Goal: Information Seeking & Learning: Check status

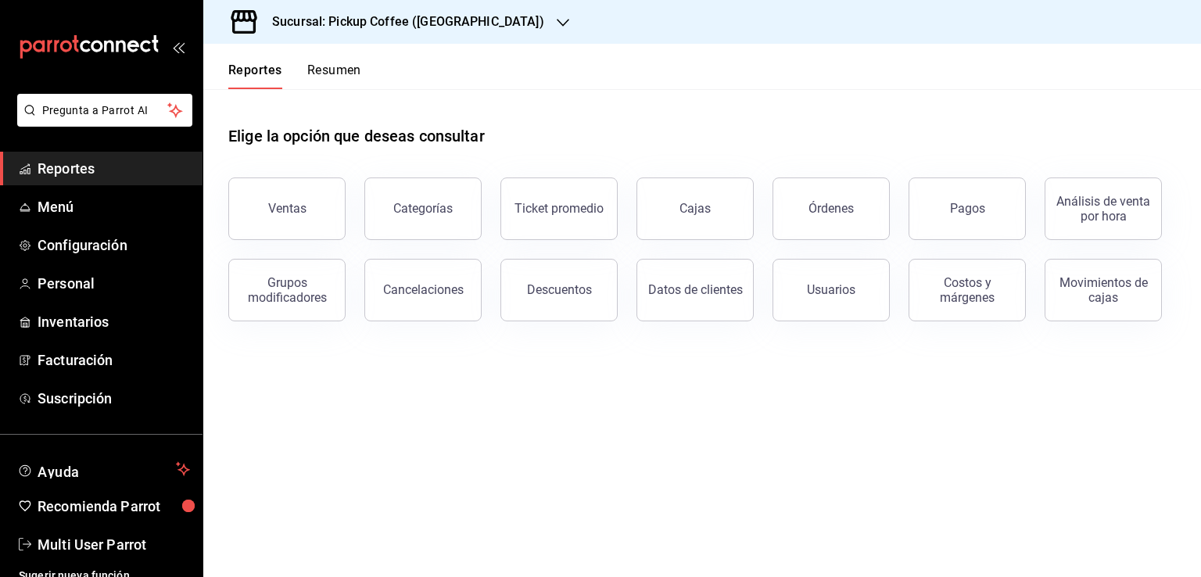
click at [354, 63] on button "Resumen" at bounding box center [334, 76] width 54 height 27
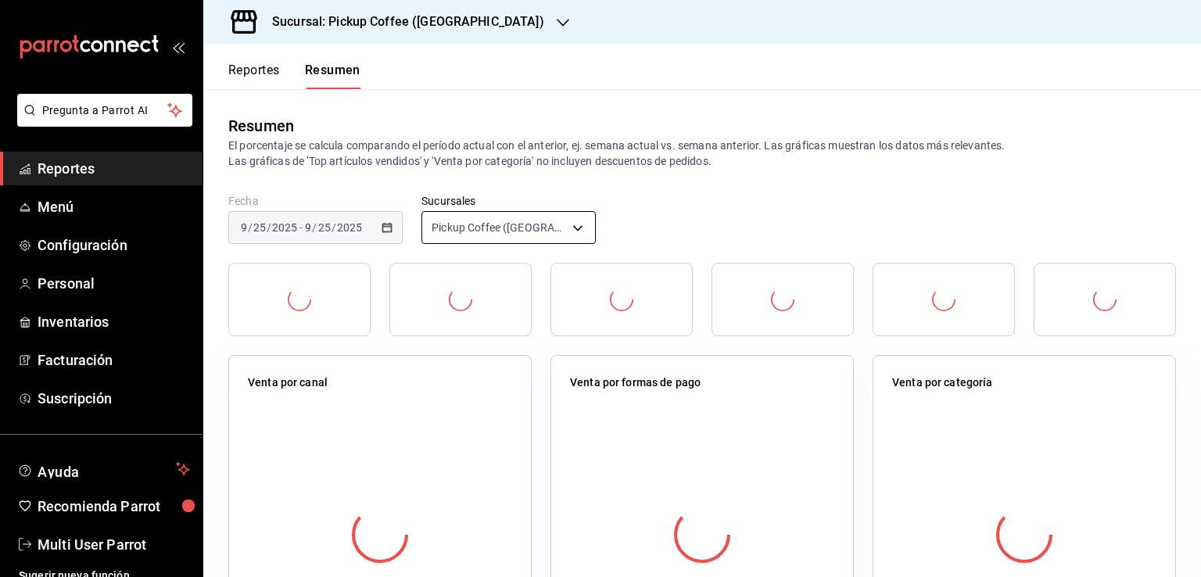
click at [557, 232] on body "Pregunta a Parrot AI Reportes Menú Configuración Personal Inventarios Facturaci…" at bounding box center [600, 288] width 1201 height 577
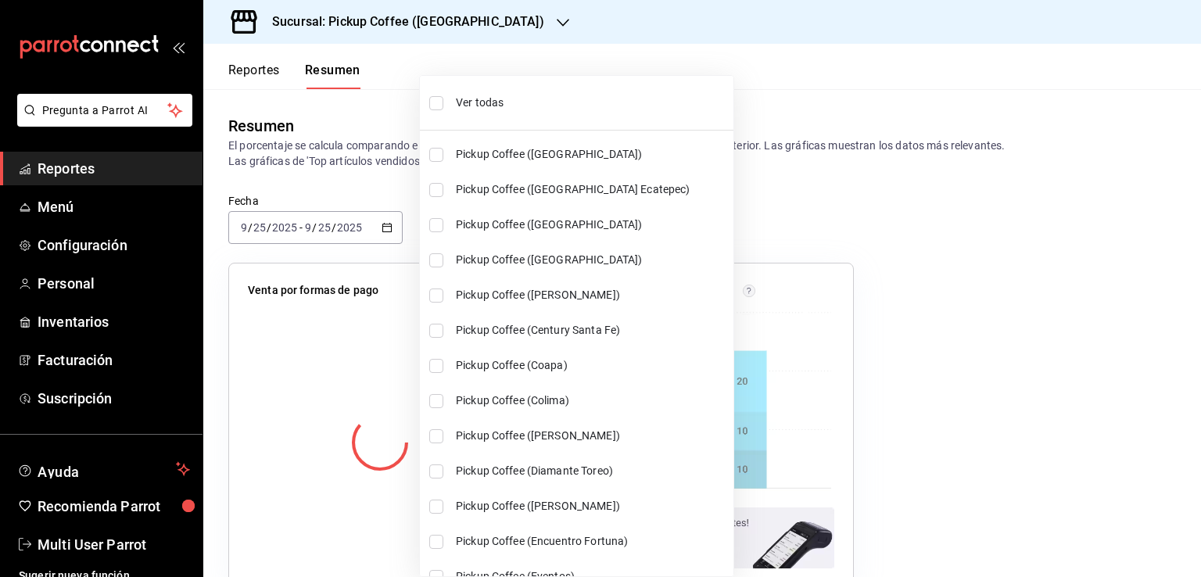
click at [482, 113] on li "Ver todas" at bounding box center [577, 102] width 314 height 41
type input "[object Object],[object Object],[object Object],[object Object],[object Object]…"
checkbox input "true"
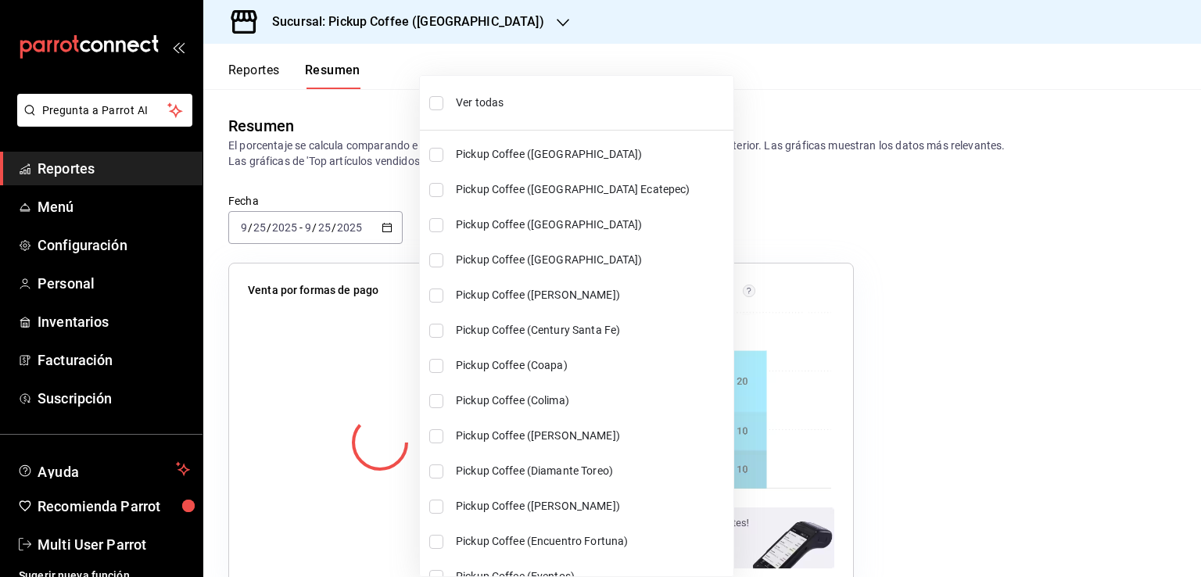
checkbox input "true"
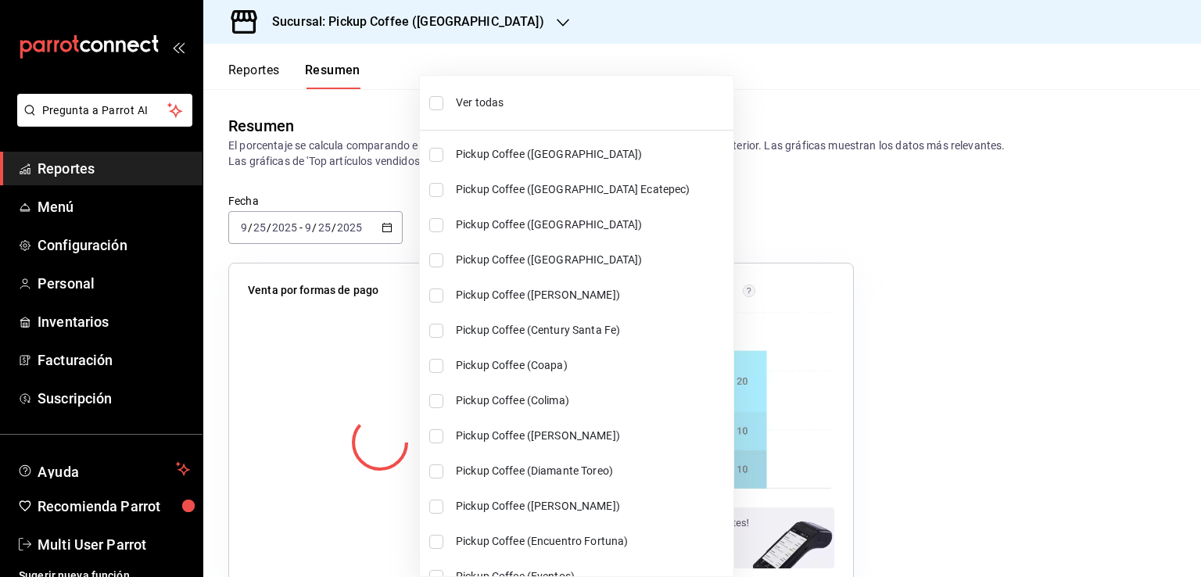
checkbox input "true"
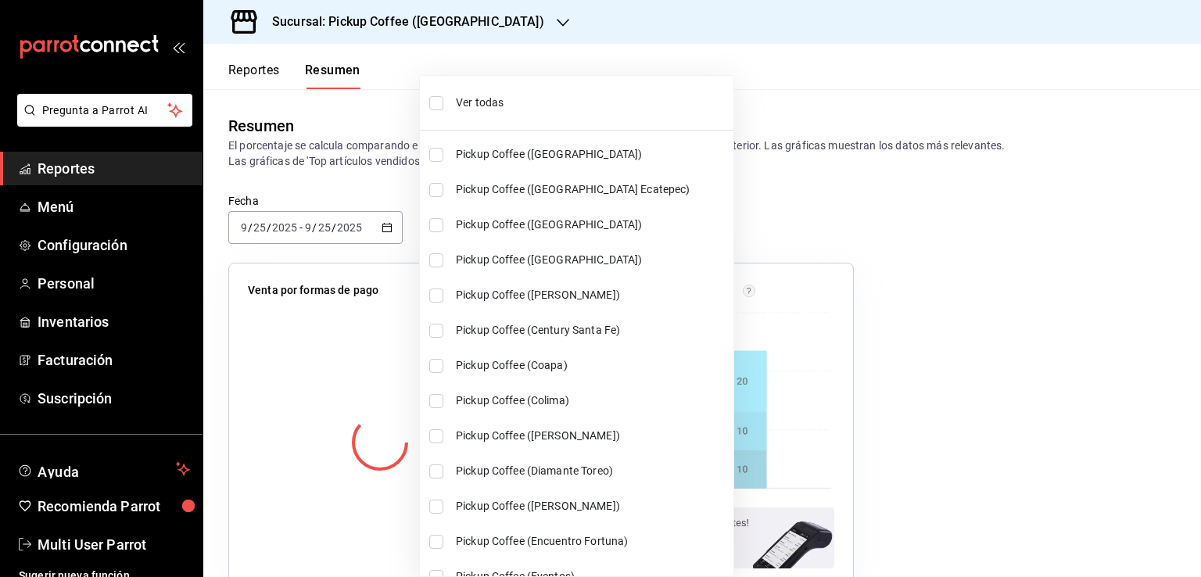
checkbox input "true"
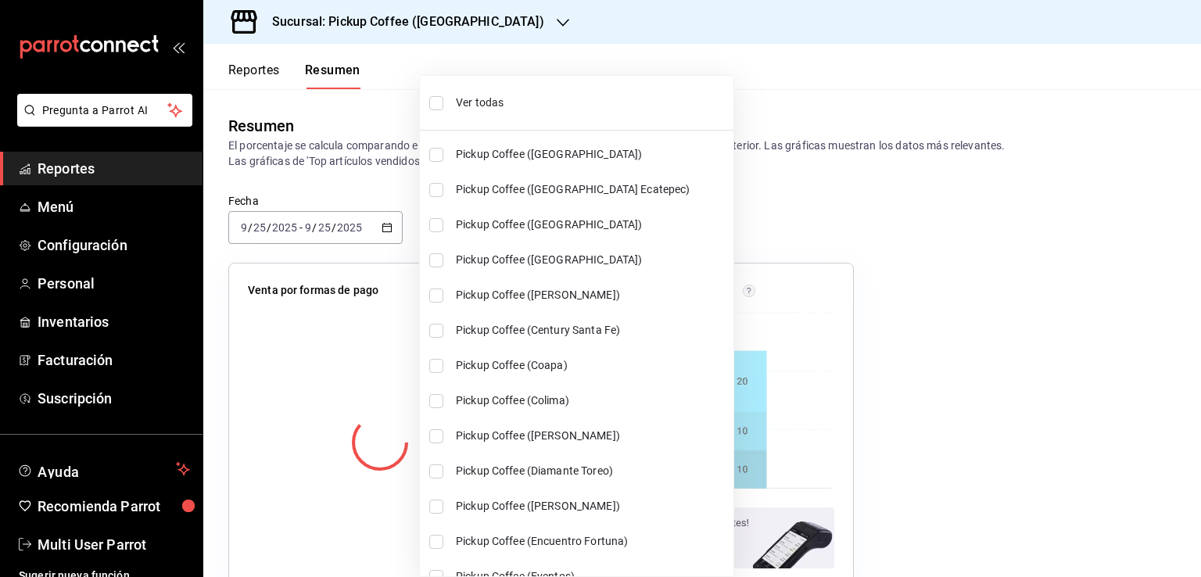
checkbox input "true"
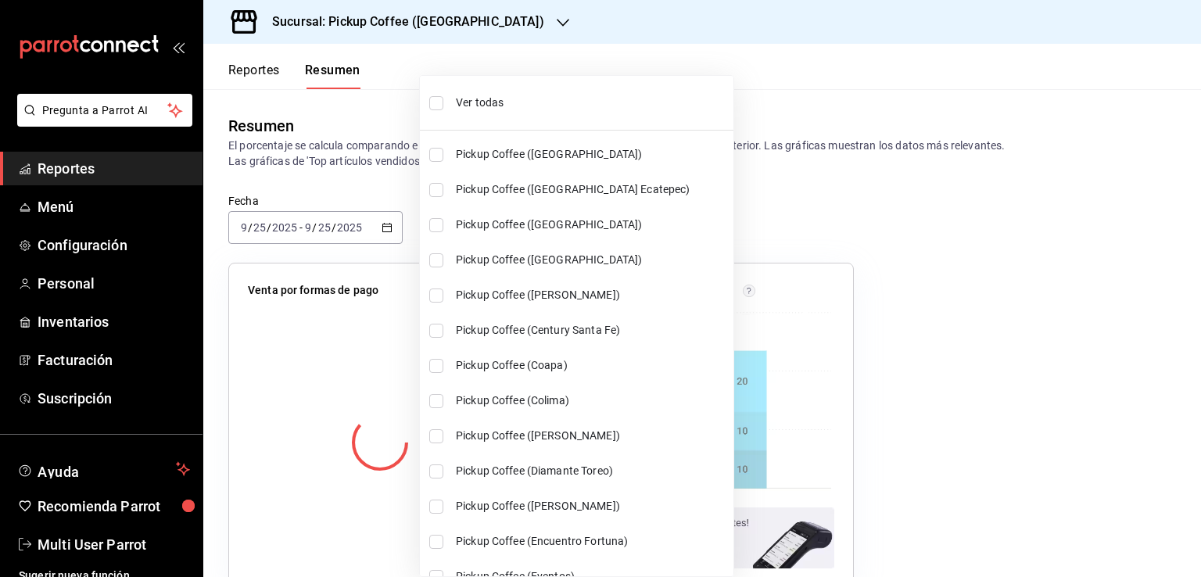
checkbox input "true"
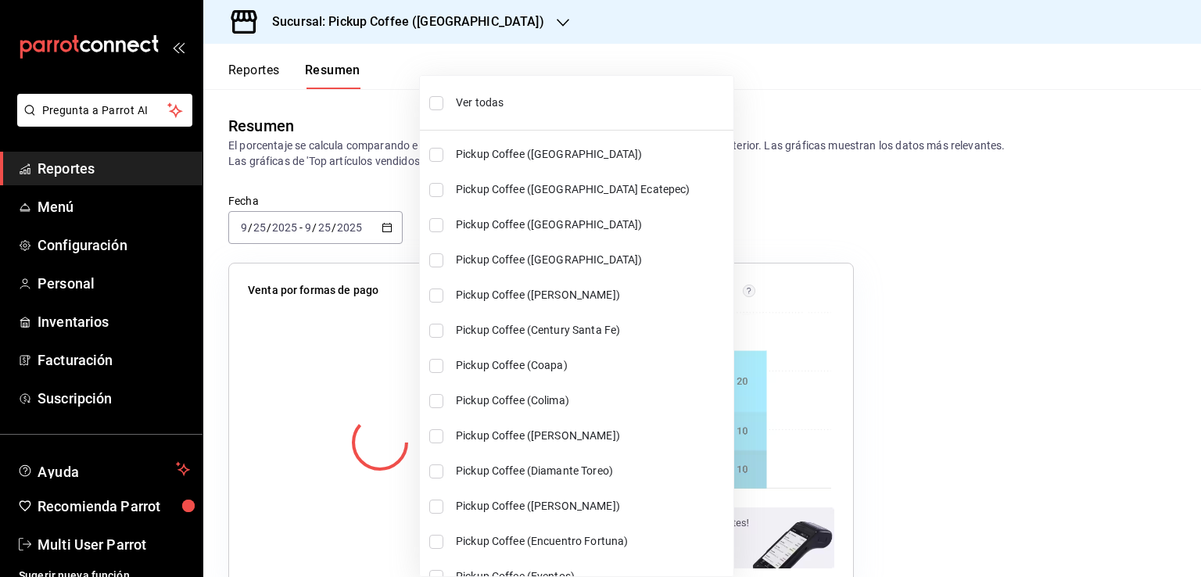
checkbox input "true"
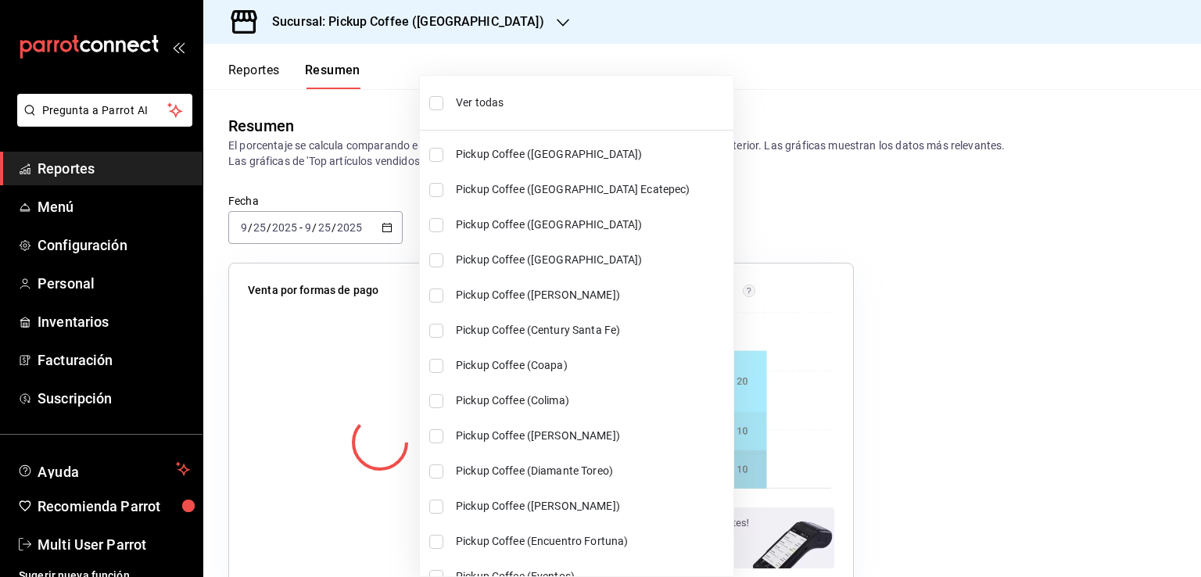
checkbox input "true"
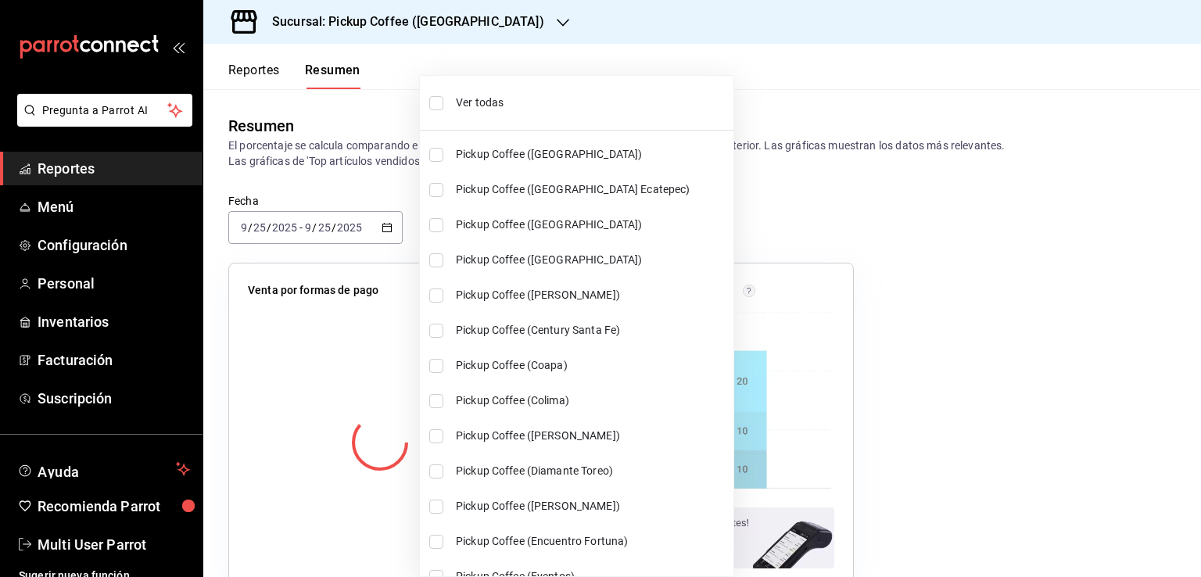
checkbox input "true"
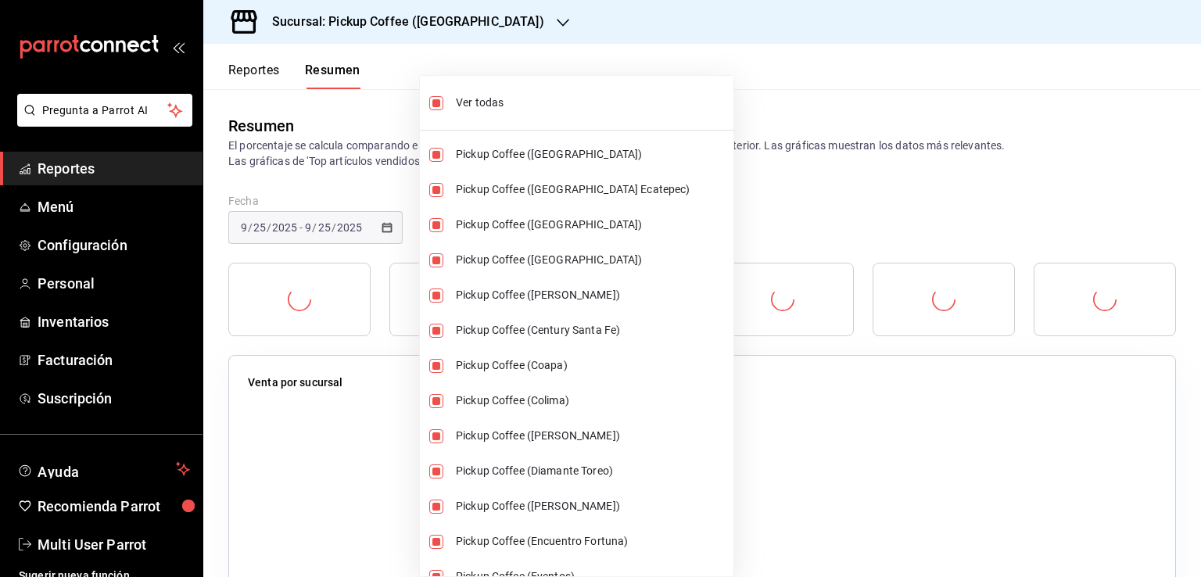
click at [831, 113] on div at bounding box center [600, 288] width 1201 height 577
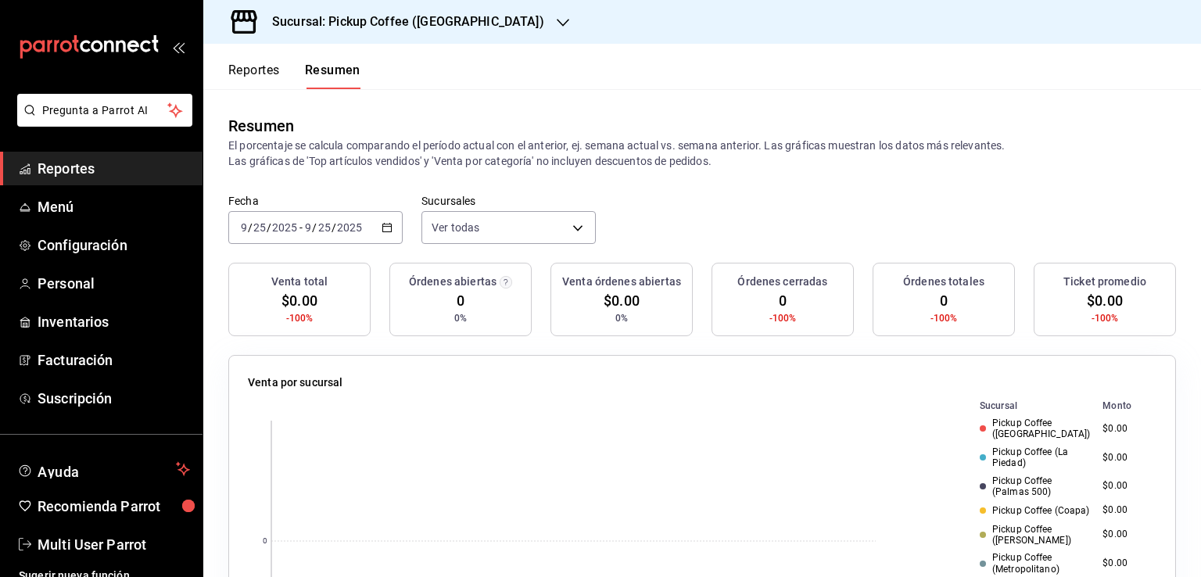
click at [382, 223] on icon "button" at bounding box center [387, 227] width 11 height 11
click at [282, 303] on span "Ayer" at bounding box center [302, 310] width 121 height 16
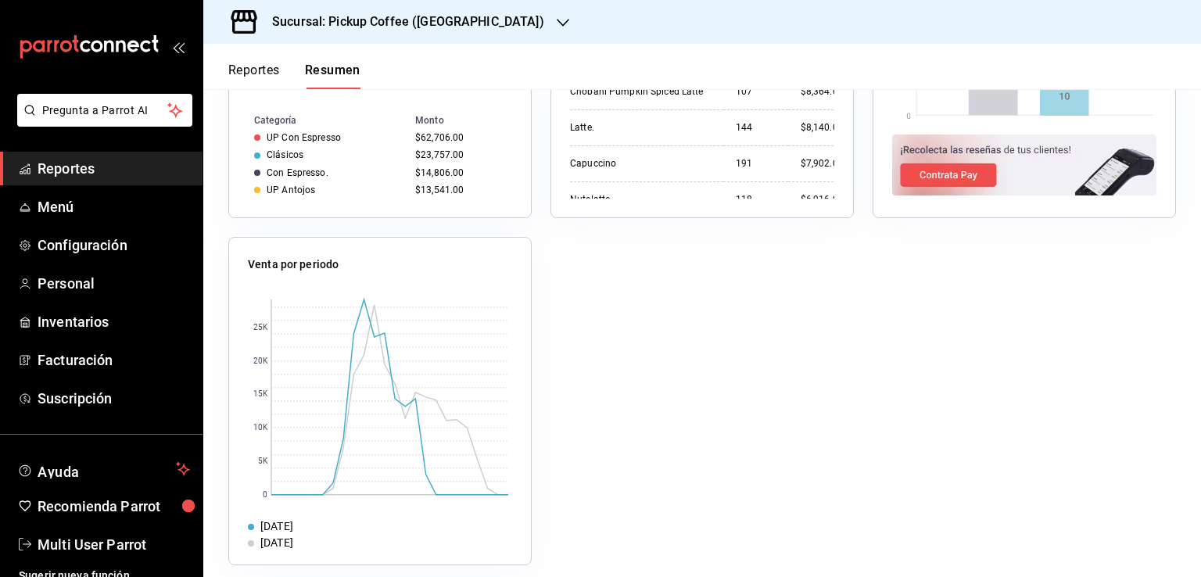
scroll to position [1173, 0]
